Goal: Understand process/instructions: Learn how to perform a task or action

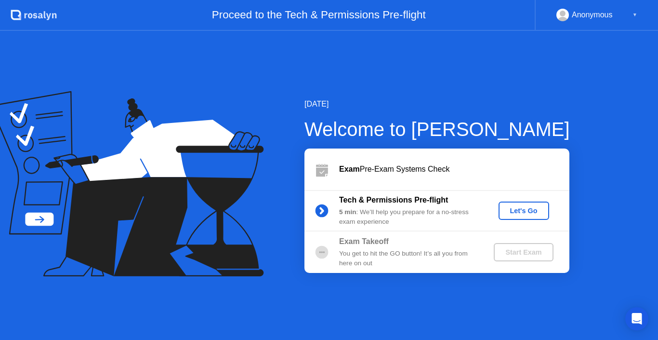
click at [524, 208] on div "Let's Go" at bounding box center [523, 211] width 43 height 8
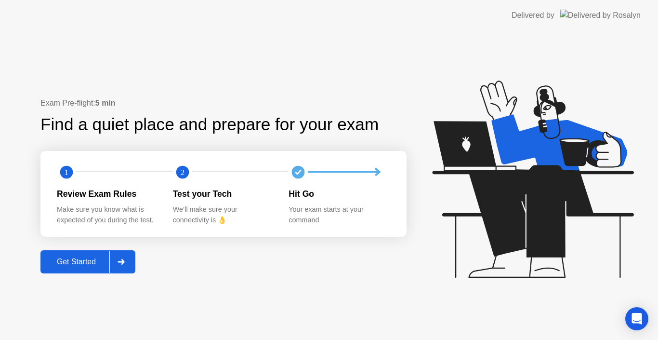
click at [55, 259] on div "Get Started" at bounding box center [76, 261] width 66 height 9
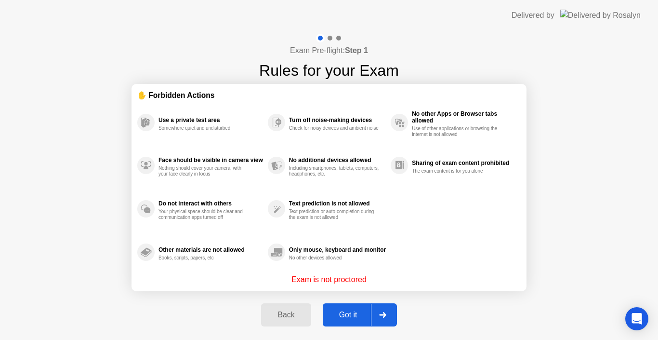
click at [350, 312] on div "Got it" at bounding box center [348, 314] width 45 height 9
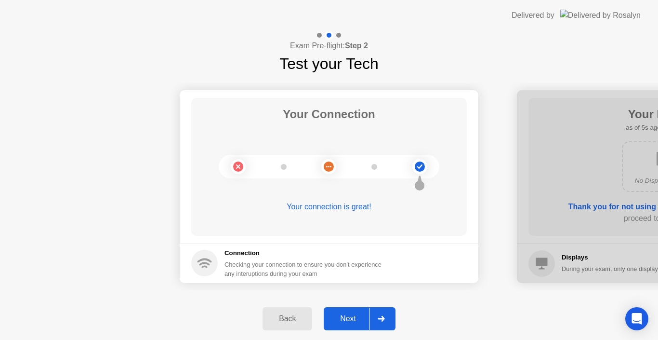
click at [359, 319] on div "Next" at bounding box center [348, 318] width 43 height 9
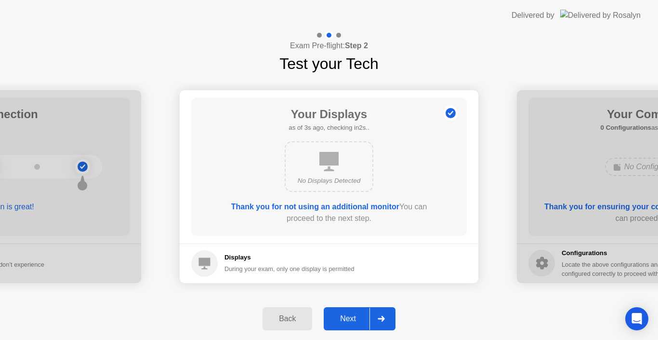
click at [353, 318] on div "Next" at bounding box center [348, 318] width 43 height 9
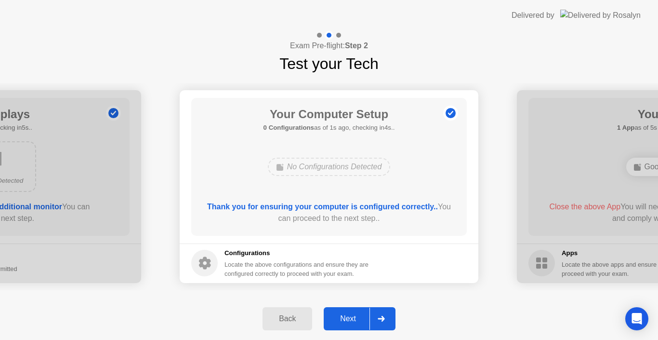
click at [352, 314] on div "Next" at bounding box center [348, 318] width 43 height 9
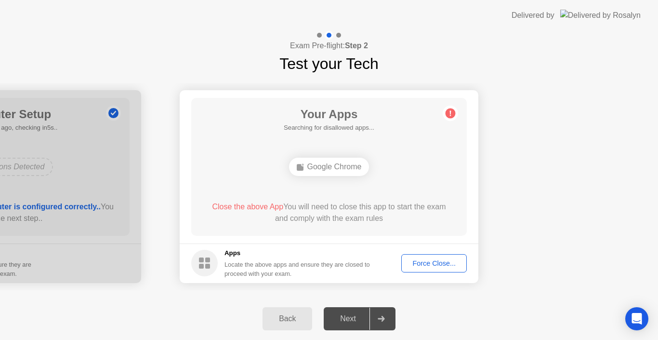
click at [424, 261] on div "Force Close..." at bounding box center [434, 263] width 59 height 8
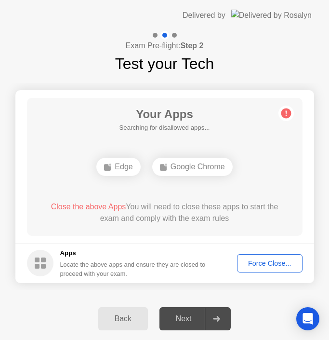
click at [264, 264] on div "Force Close..." at bounding box center [269, 263] width 59 height 8
